Goal: Task Accomplishment & Management: Manage account settings

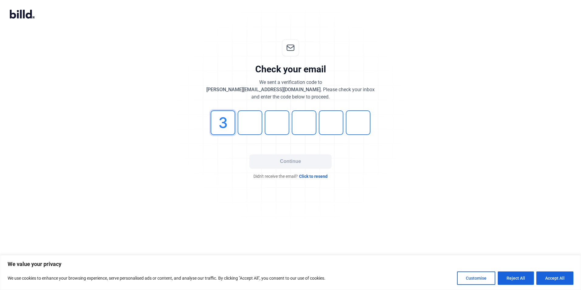
type input "3"
type input "1"
type input "9"
type input "5"
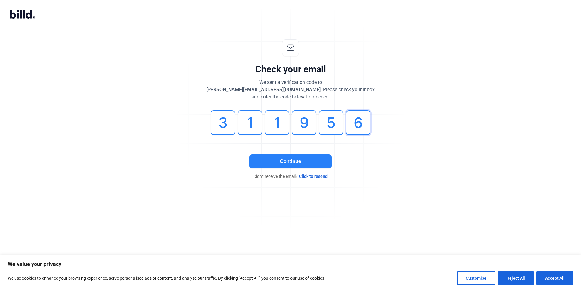
type input "6"
click at [270, 158] on button "Continue" at bounding box center [291, 161] width 82 height 14
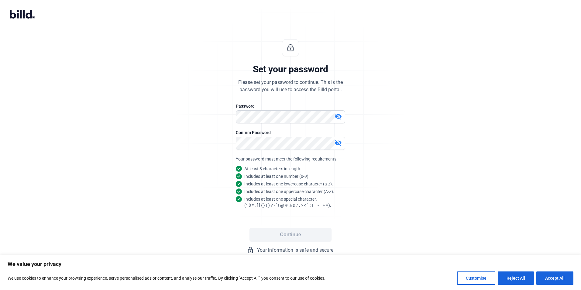
click at [342, 117] on mat-icon "visibility_off" at bounding box center [338, 116] width 7 height 7
click at [338, 143] on mat-icon "visibility_off" at bounding box center [338, 142] width 7 height 7
click at [307, 238] on button "Continue" at bounding box center [291, 235] width 82 height 14
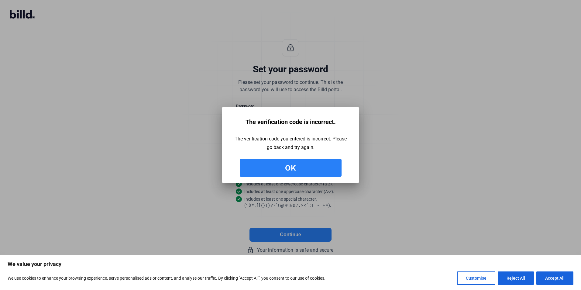
click at [288, 170] on button "Ok" at bounding box center [291, 168] width 102 height 18
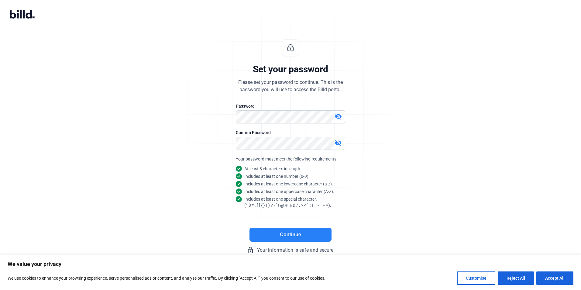
click at [342, 114] on div "visibility_off" at bounding box center [340, 117] width 10 height 9
click at [336, 145] on mat-icon "visibility_off" at bounding box center [338, 142] width 7 height 7
click at [287, 238] on button "Continue" at bounding box center [291, 235] width 82 height 14
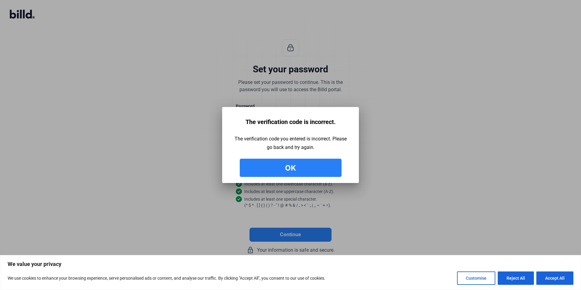
click at [283, 164] on button "Ok" at bounding box center [291, 168] width 102 height 18
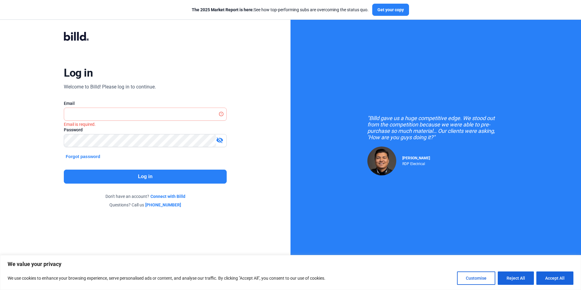
click at [268, 92] on div "Log in Welcome to Billd! Please log in to continue. Email Email is required. Pa…" at bounding box center [145, 120] width 291 height 240
click at [256, 65] on div "Log in Welcome to Billd! Please log in to continue. Email Email is required. Pa…" at bounding box center [145, 120] width 291 height 240
